Goal: Navigation & Orientation: Find specific page/section

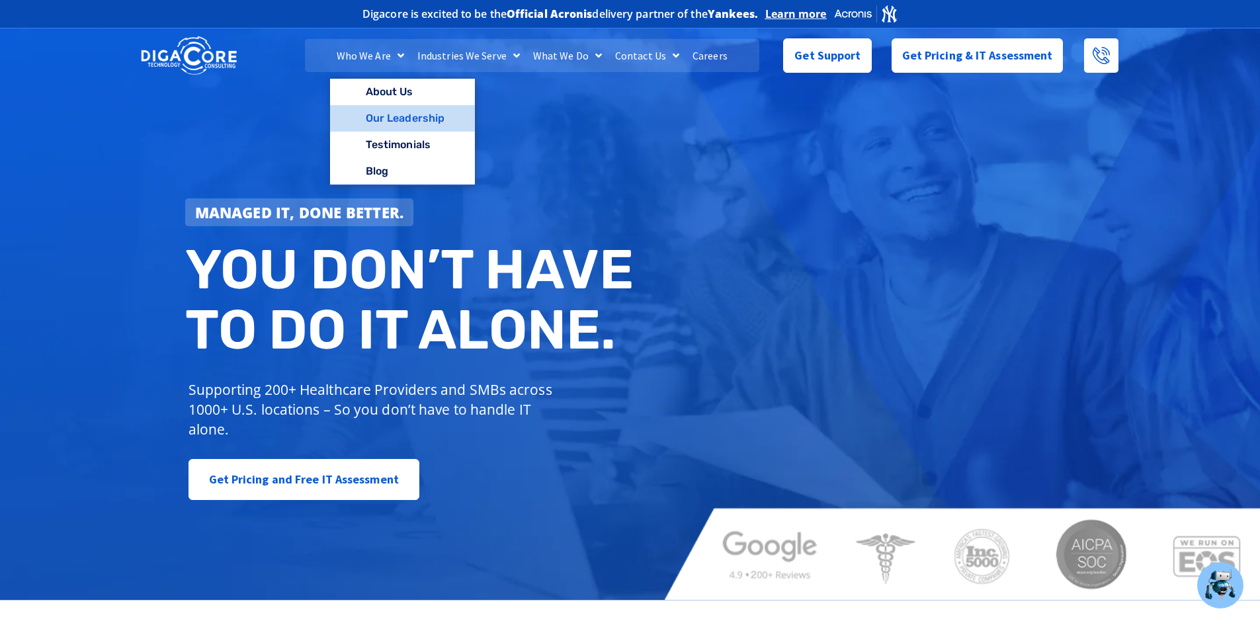
click at [375, 114] on link "Our Leadership" at bounding box center [402, 118] width 145 height 26
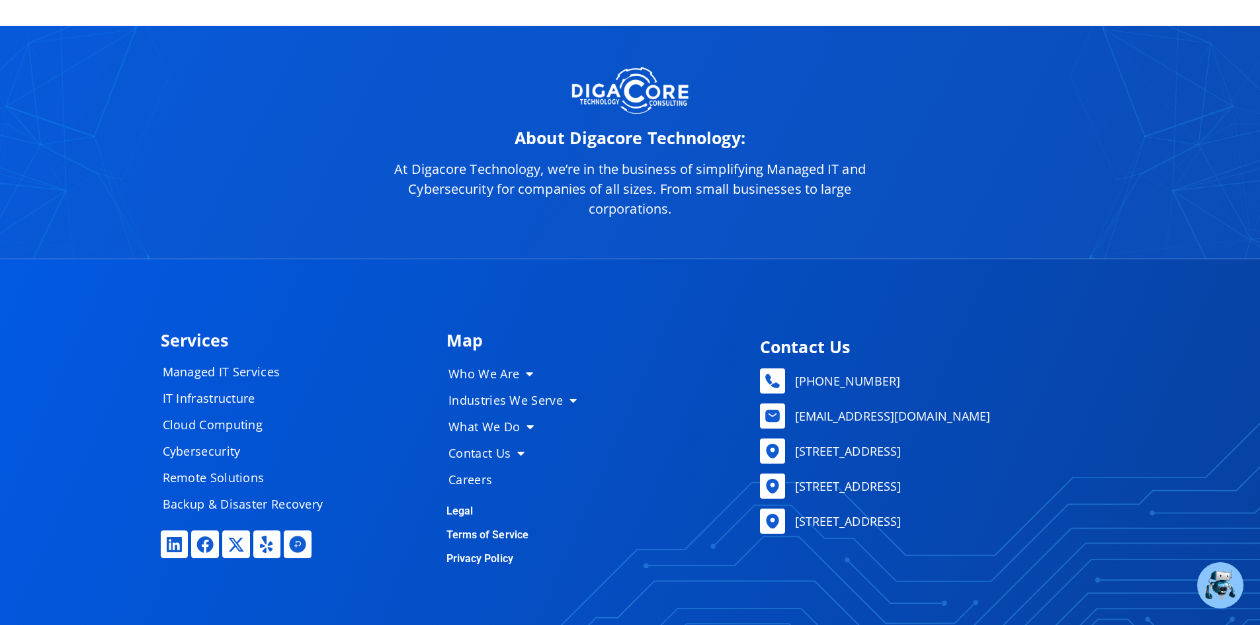
scroll to position [6678, 0]
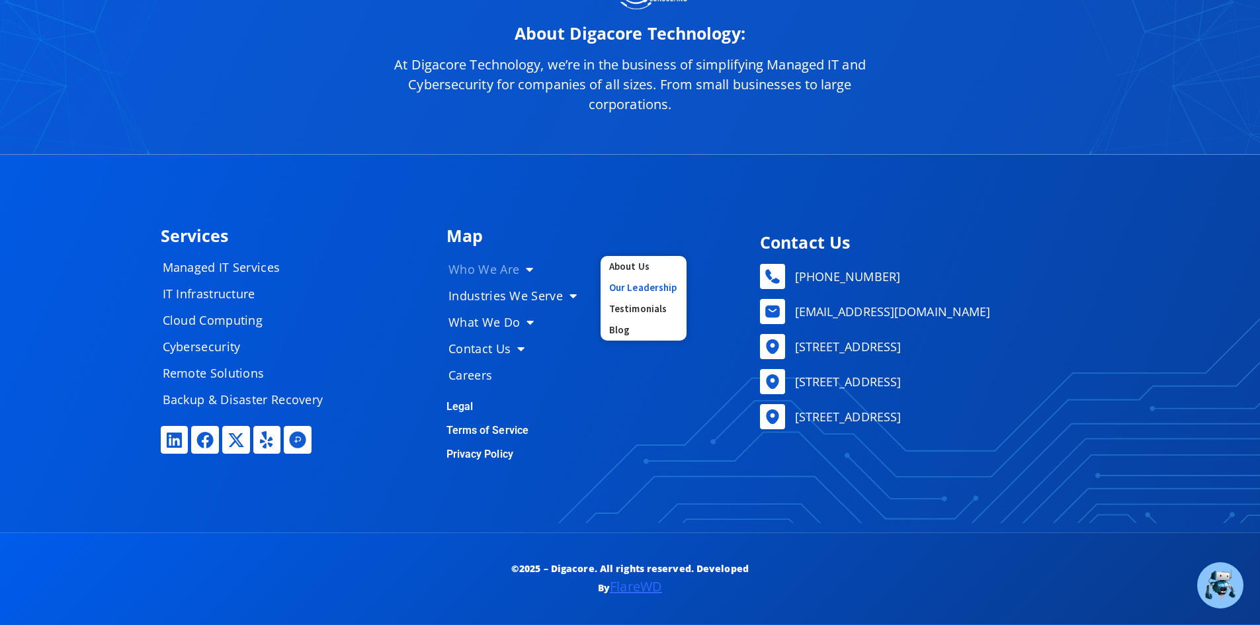
click at [617, 290] on link "Our Leadership" at bounding box center [644, 287] width 86 height 21
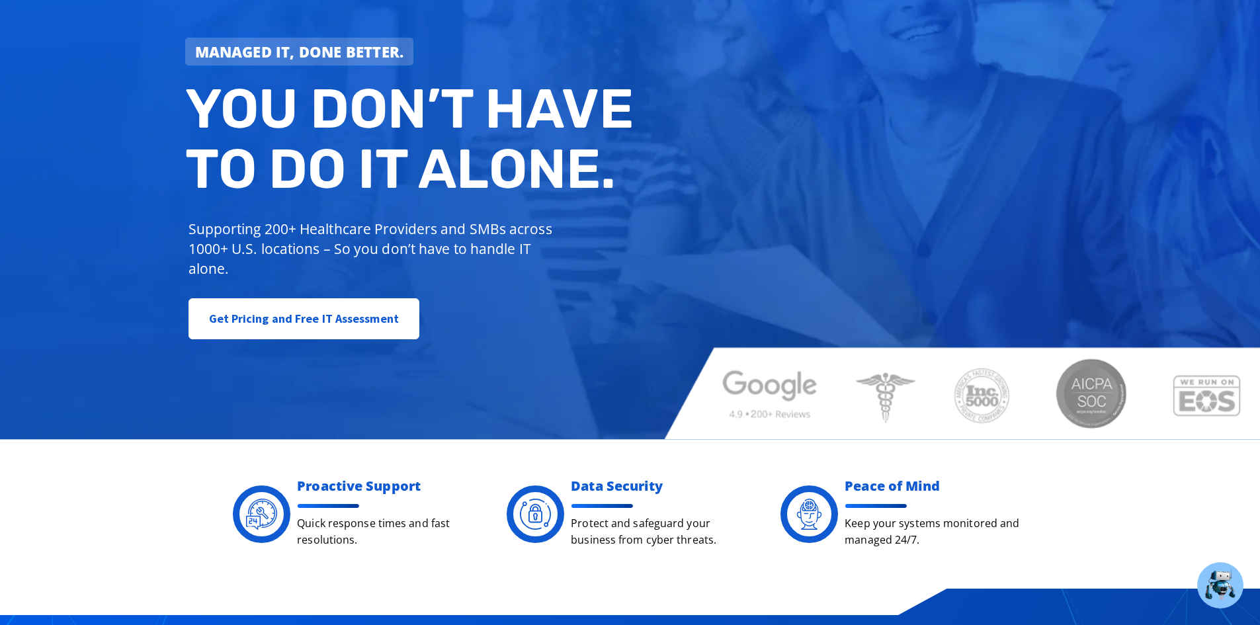
scroll to position [0, 0]
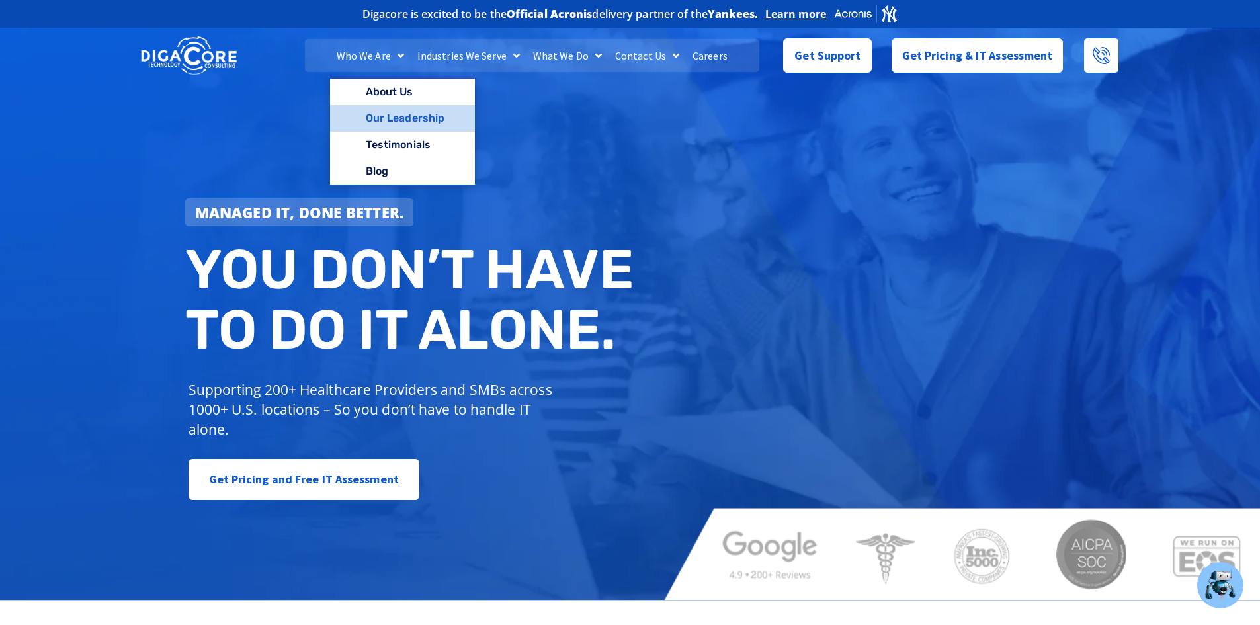
click at [392, 113] on link "Our Leadership" at bounding box center [402, 118] width 145 height 26
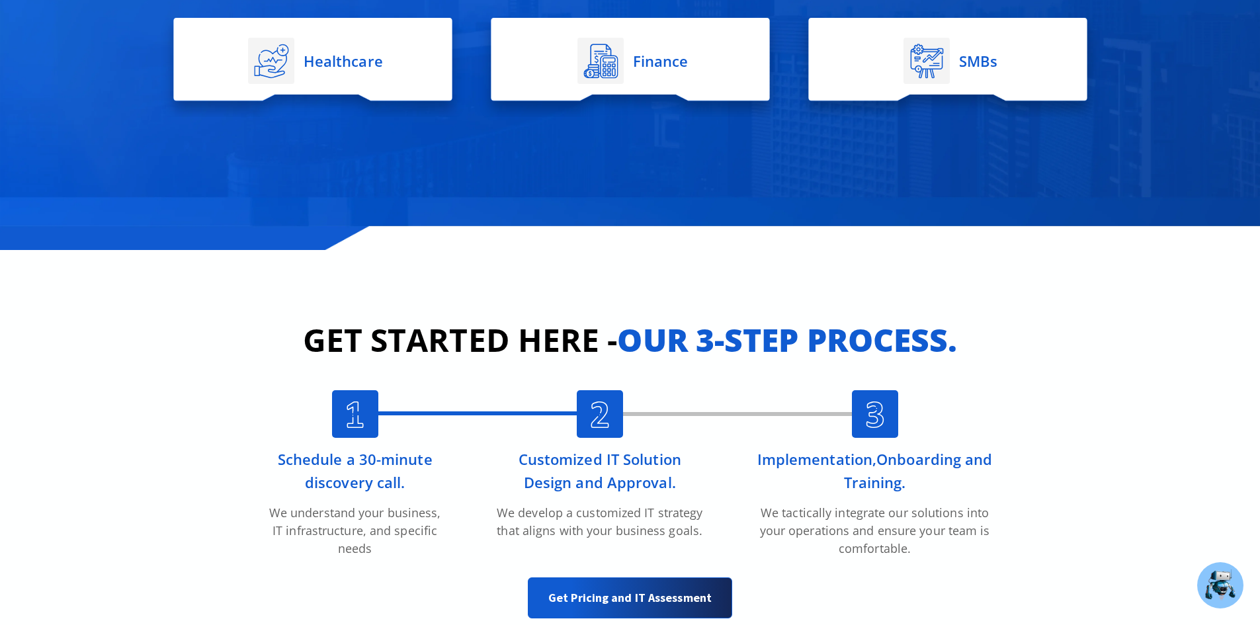
scroll to position [2844, 0]
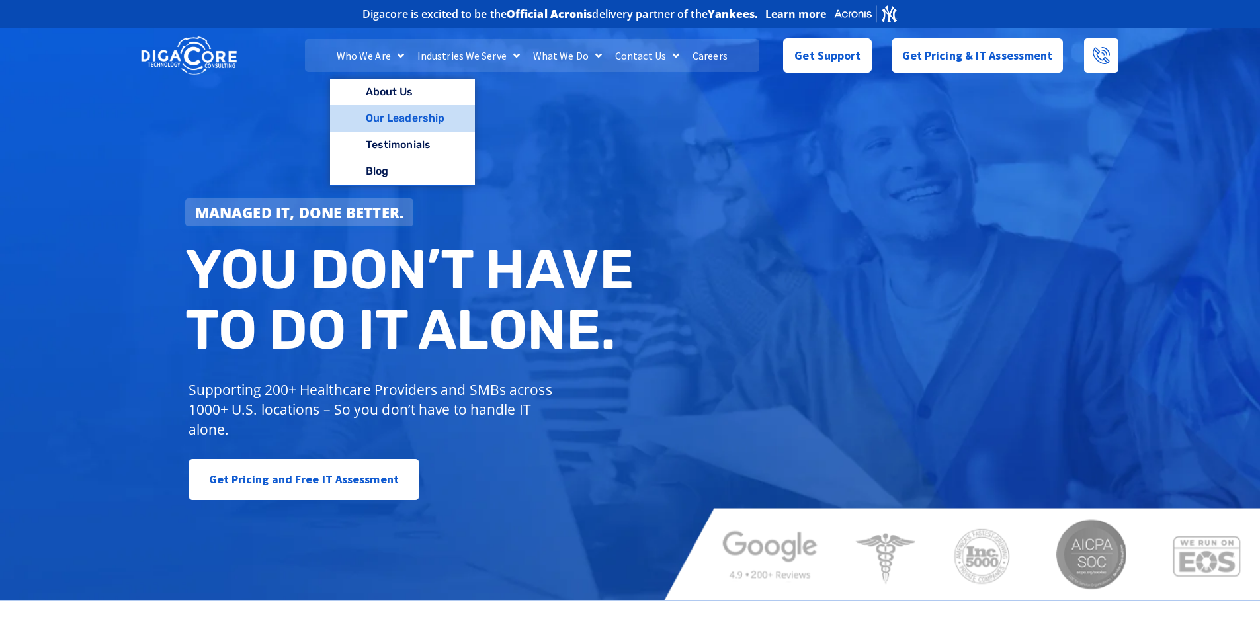
click at [386, 115] on link "Our Leadership" at bounding box center [402, 118] width 145 height 26
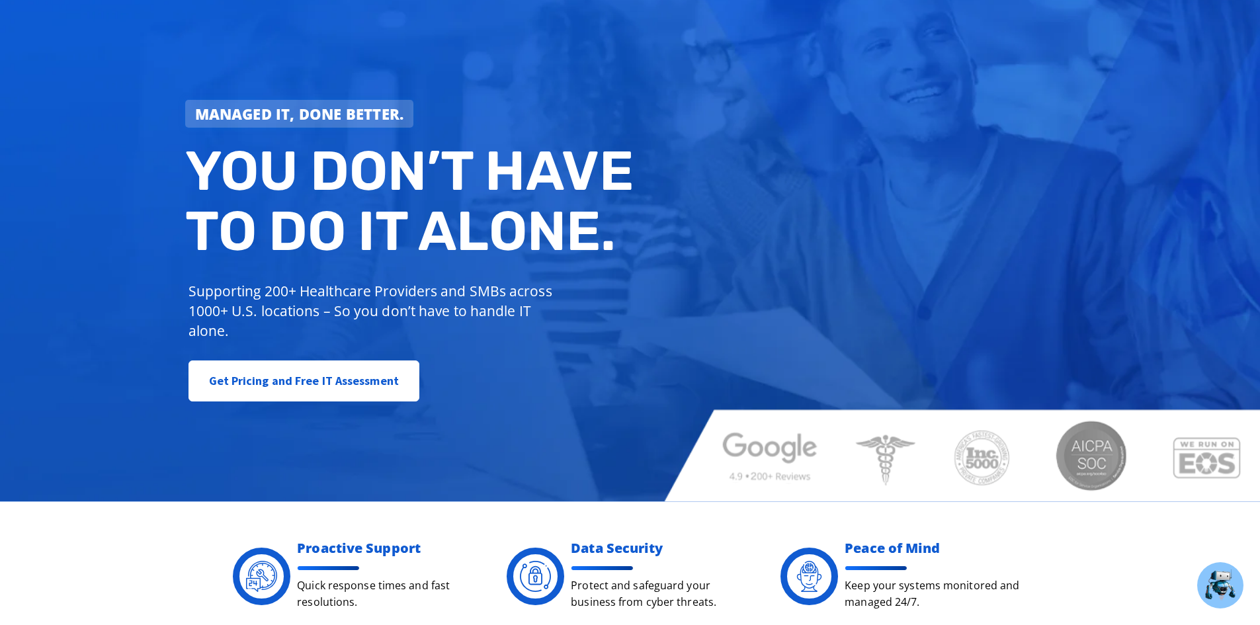
scroll to position [66, 0]
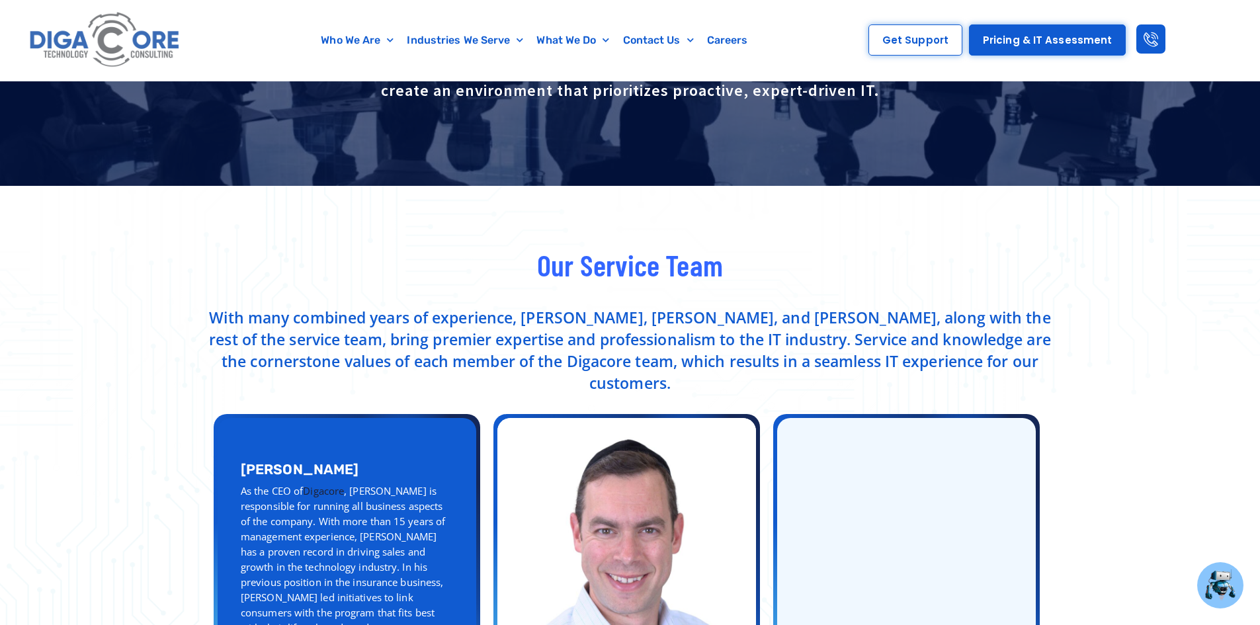
scroll to position [528, 0]
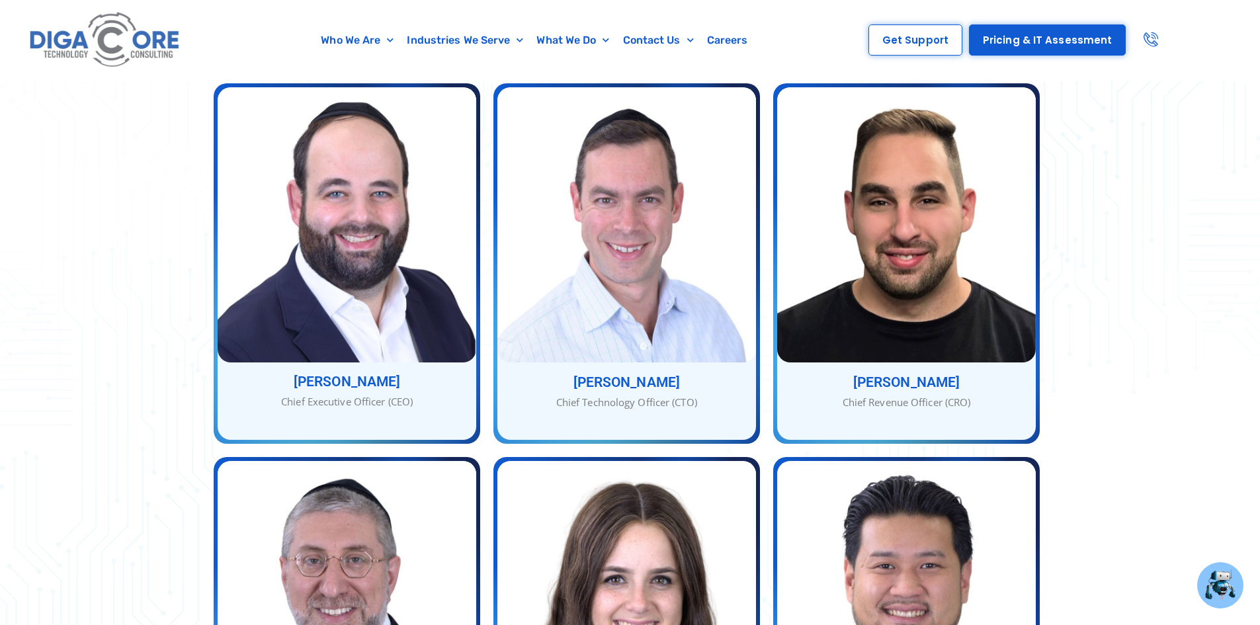
click at [1149, 50] on link at bounding box center [1150, 38] width 29 height 29
